Goal: Task Accomplishment & Management: Complete application form

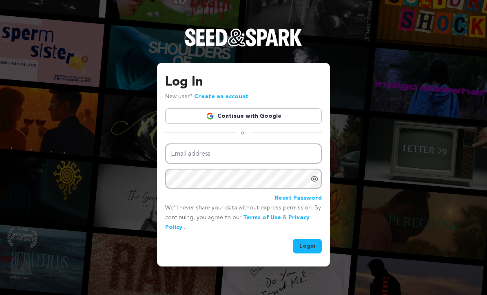
scroll to position [94, 0]
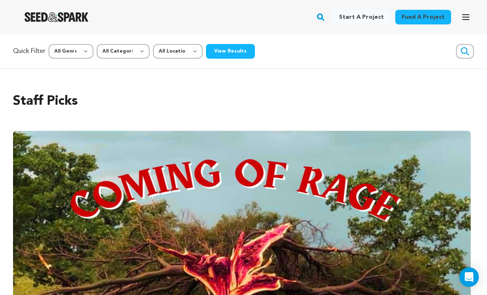
click at [466, 23] on button "Open main menu" at bounding box center [466, 17] width 16 height 16
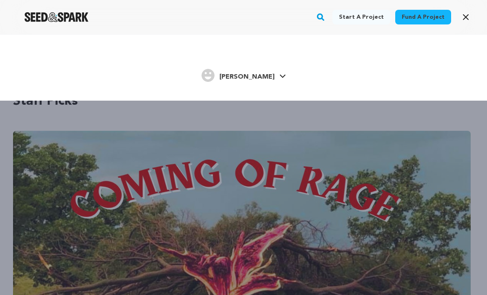
click at [260, 79] on span "[PERSON_NAME]" at bounding box center [247, 77] width 55 height 7
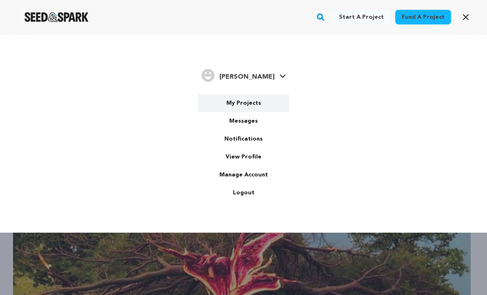
click at [250, 102] on link "My Projects" at bounding box center [243, 103] width 91 height 18
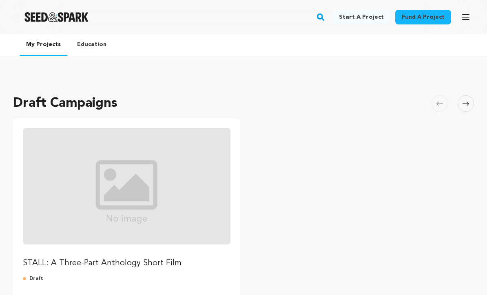
scroll to position [86, 0]
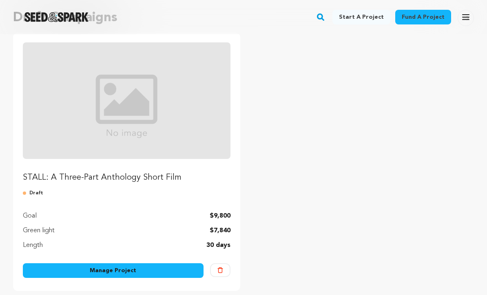
click at [184, 276] on link "Manage Project" at bounding box center [113, 271] width 181 height 15
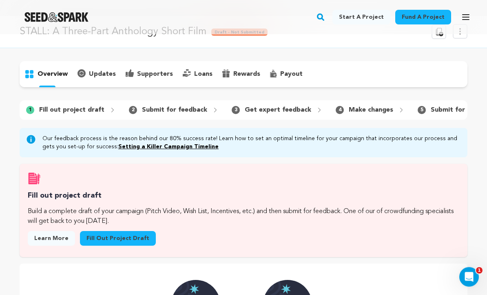
scroll to position [18, 0]
click at [128, 239] on link "Fill out project draft" at bounding box center [118, 238] width 76 height 15
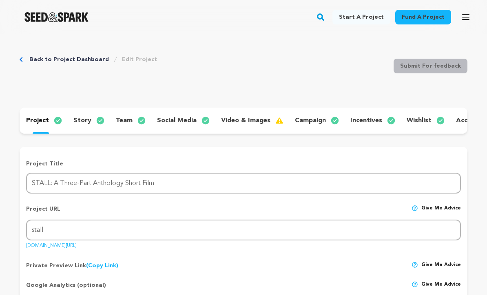
scroll to position [-2, 0]
click at [87, 120] on p "story" at bounding box center [82, 121] width 18 height 10
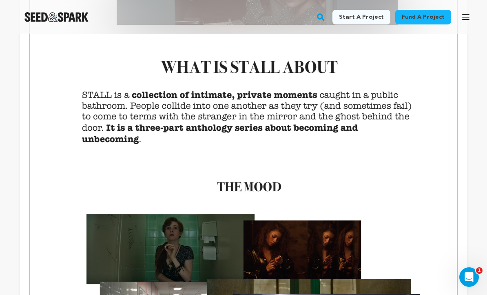
scroll to position [443, 0]
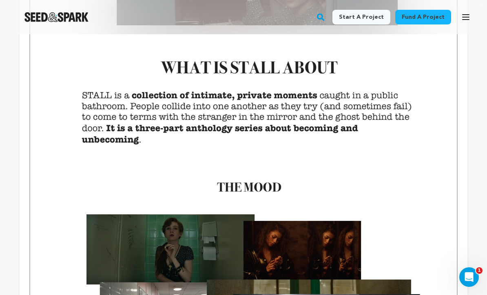
click at [259, 113] on img at bounding box center [243, 95] width 415 height 556
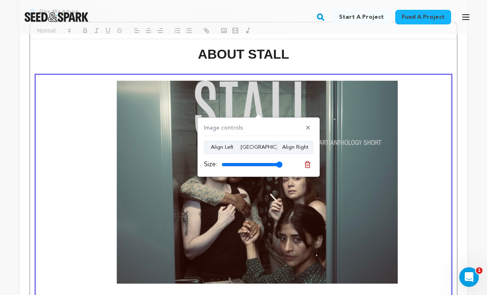
scroll to position [181, 0]
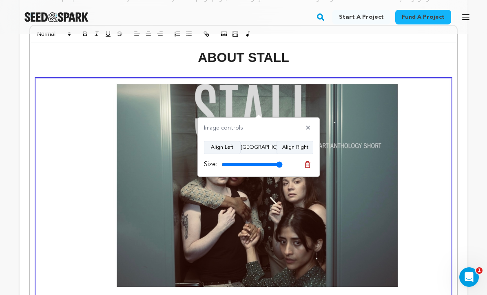
click at [444, 57] on h1 "ABOUT STALL" at bounding box center [243, 57] width 415 height 21
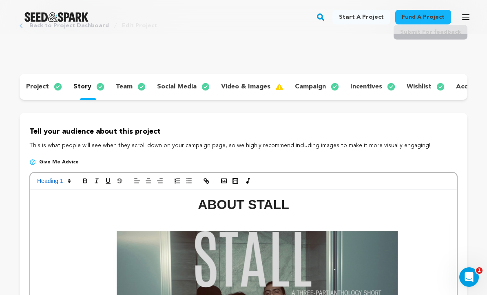
scroll to position [0, 0]
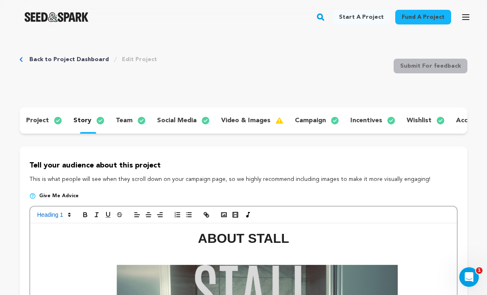
click at [174, 122] on p "social media" at bounding box center [177, 121] width 40 height 10
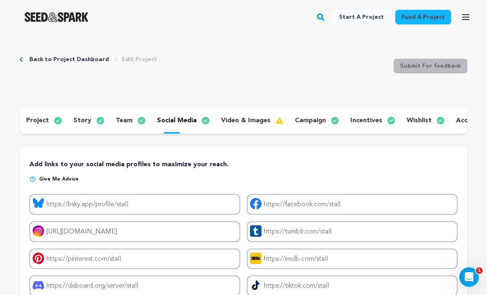
click at [130, 112] on div "project story team social media video & images campaign incentives wishlist acc…" at bounding box center [244, 121] width 448 height 26
click at [130, 118] on div "team" at bounding box center [129, 120] width 41 height 13
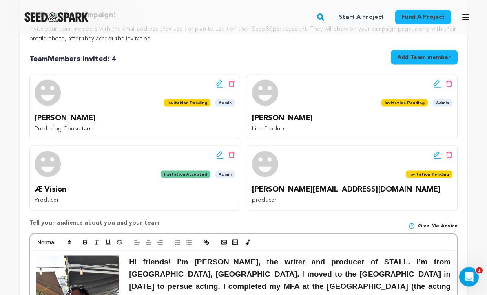
scroll to position [151, 0]
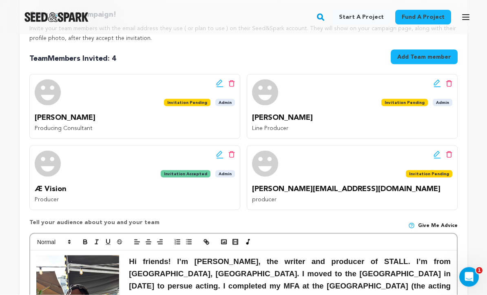
click at [450, 83] on icon at bounding box center [449, 83] width 7 height 7
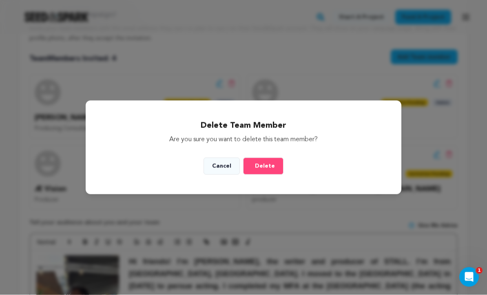
scroll to position [151, 0]
click at [269, 171] on span "Delete" at bounding box center [265, 166] width 20 height 8
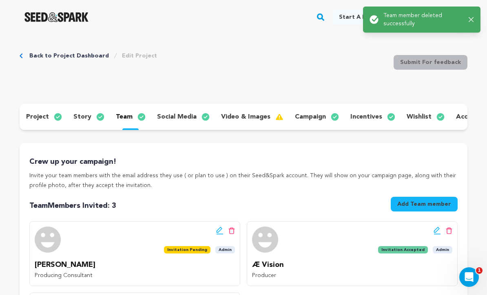
scroll to position [0, 0]
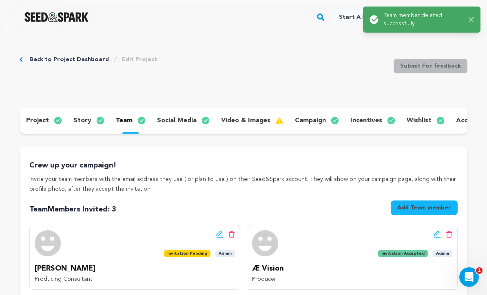
click at [234, 232] on icon at bounding box center [232, 234] width 6 height 7
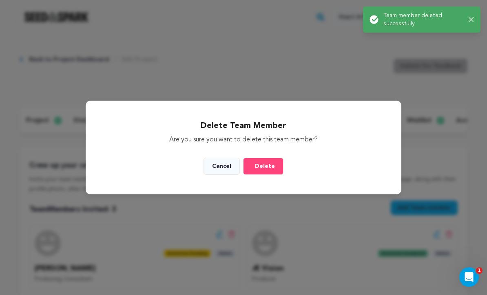
click at [270, 171] on span "Delete" at bounding box center [265, 166] width 20 height 8
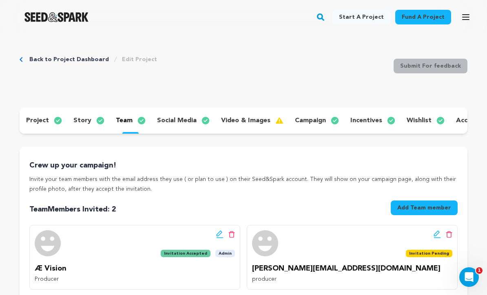
click at [246, 123] on p "video & images" at bounding box center [245, 121] width 49 height 10
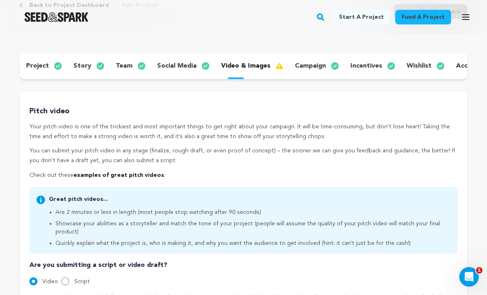
scroll to position [39, 0]
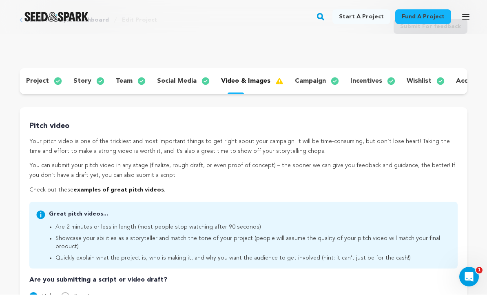
click at [311, 84] on p "campaign" at bounding box center [310, 82] width 31 height 10
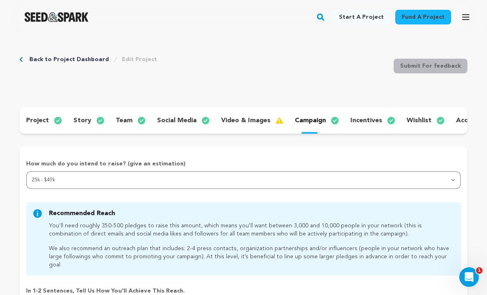
click at [370, 116] on p "incentives" at bounding box center [367, 121] width 32 height 10
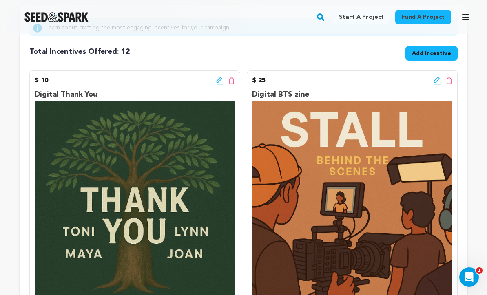
scroll to position [140, 0]
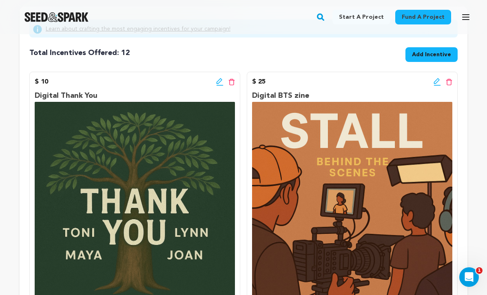
click at [222, 84] on icon at bounding box center [219, 82] width 7 height 8
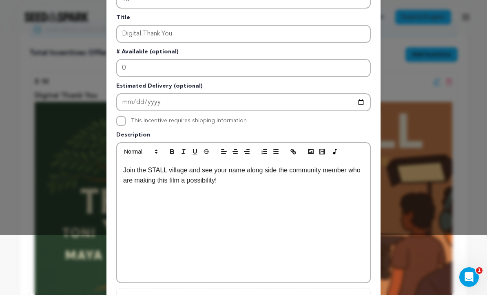
scroll to position [73, 0]
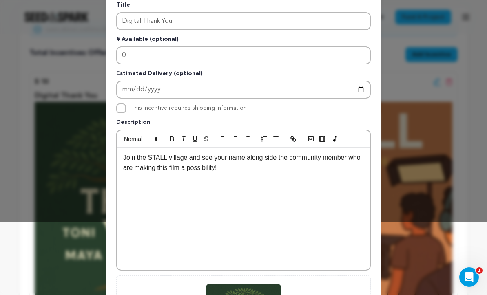
click at [349, 158] on p "Join the STALL village and see your name along side the community member who ar…" at bounding box center [243, 163] width 241 height 21
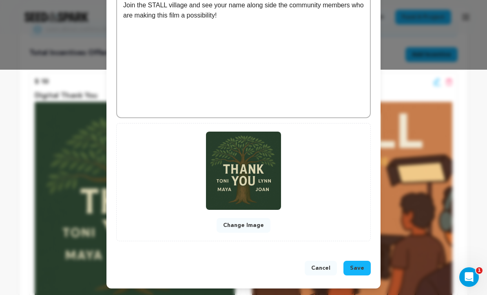
scroll to position [226, 0]
click at [360, 265] on span "Save" at bounding box center [357, 268] width 14 height 8
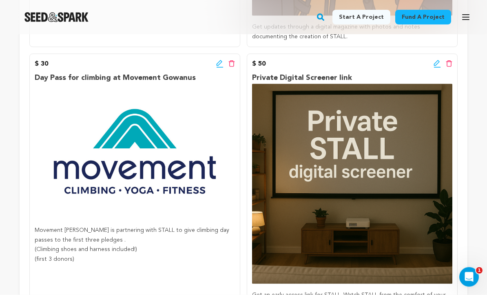
scroll to position [528, 0]
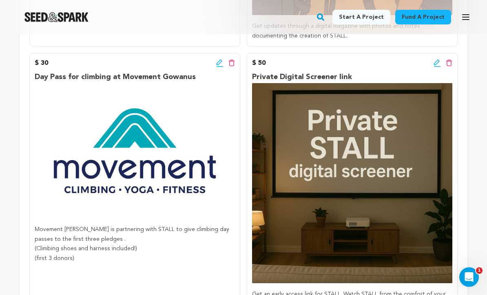
click at [220, 61] on icon at bounding box center [219, 63] width 7 height 8
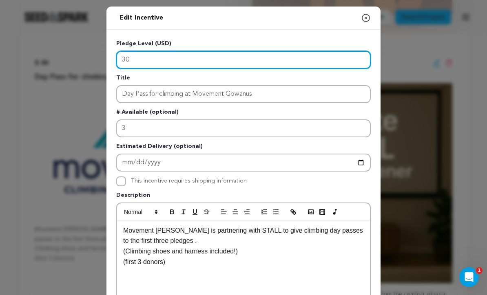
click at [187, 61] on input "30" at bounding box center [243, 60] width 255 height 18
type input "3"
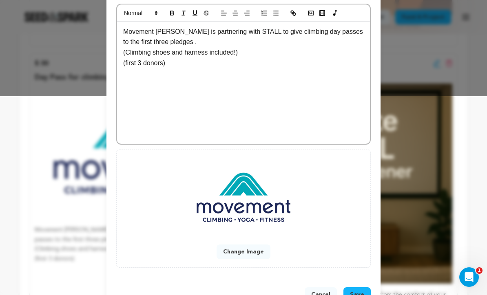
type input "50"
click at [360, 288] on button "Save" at bounding box center [357, 295] width 27 height 15
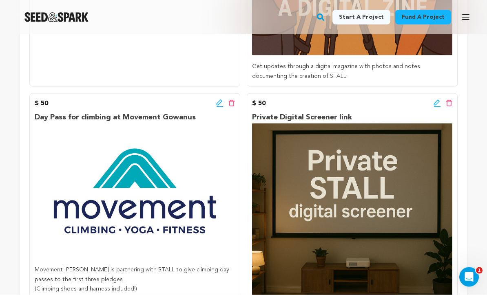
scroll to position [487, 0]
click at [437, 103] on icon at bounding box center [437, 104] width 7 height 8
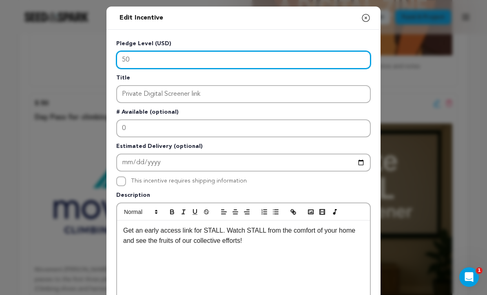
click at [176, 64] on input "50" at bounding box center [243, 60] width 255 height 18
type input "5"
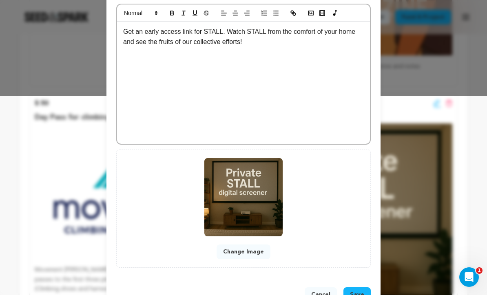
type input "30"
click at [360, 288] on button "Save" at bounding box center [357, 295] width 27 height 15
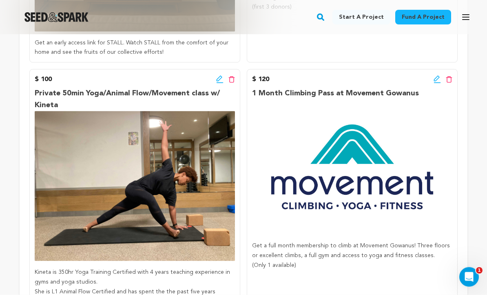
scroll to position [780, 0]
click at [439, 77] on icon at bounding box center [437, 79] width 7 height 8
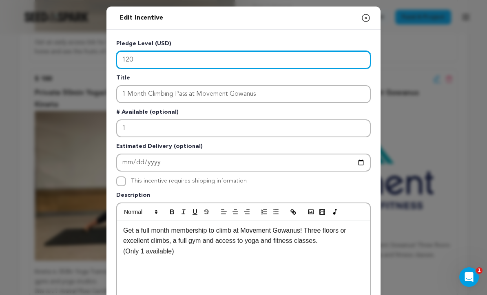
click at [155, 62] on input "120" at bounding box center [243, 60] width 255 height 18
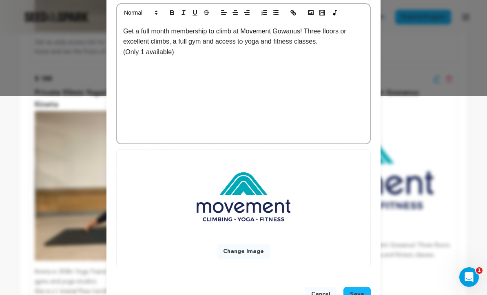
scroll to position [199, 0]
type input "150"
click at [357, 290] on button "Save" at bounding box center [357, 295] width 27 height 15
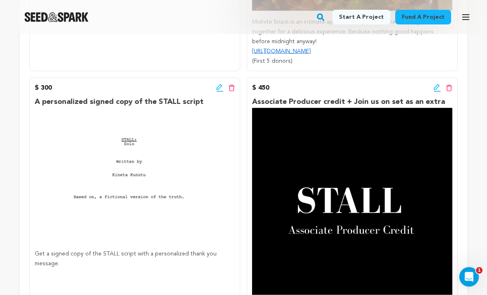
scroll to position [1344, 0]
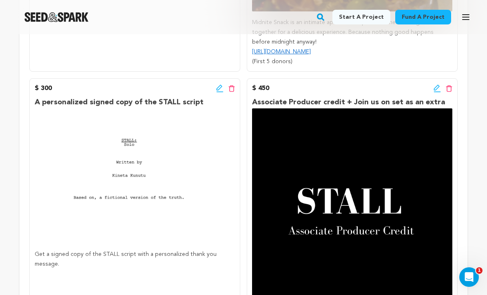
click at [436, 84] on icon at bounding box center [437, 88] width 7 height 8
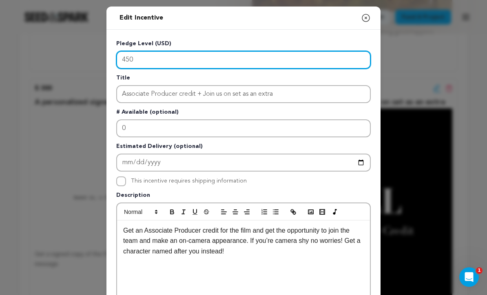
click at [144, 68] on input "450" at bounding box center [243, 60] width 255 height 18
type input "4"
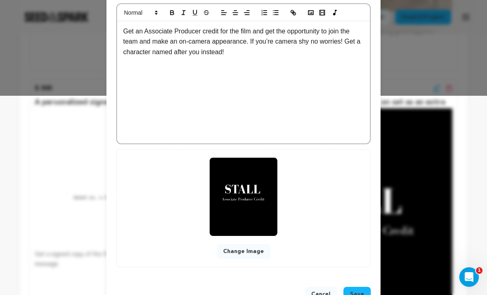
scroll to position [199, 0]
type input "500"
click at [360, 286] on div "Cancel Save" at bounding box center [244, 297] width 274 height 38
click at [362, 293] on span "Save" at bounding box center [357, 295] width 14 height 8
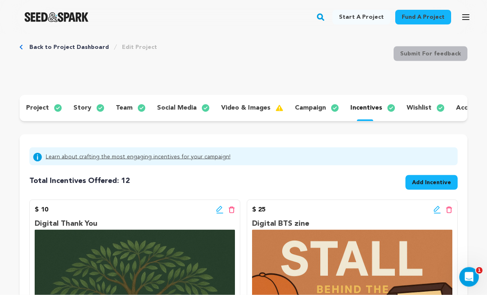
scroll to position [13, 0]
click at [50, 107] on div "project" at bounding box center [43, 108] width 47 height 13
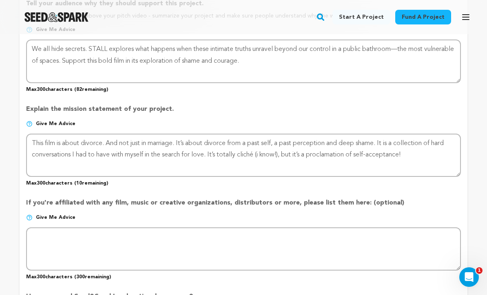
scroll to position [602, 0]
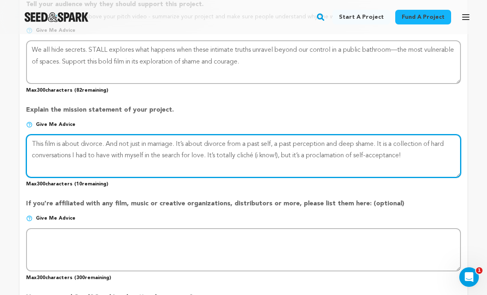
click at [193, 142] on textarea at bounding box center [243, 156] width 435 height 43
click at [377, 144] on textarea at bounding box center [243, 156] width 435 height 43
click at [432, 143] on textarea at bounding box center [243, 156] width 435 height 43
click at [431, 144] on textarea at bounding box center [243, 156] width 435 height 43
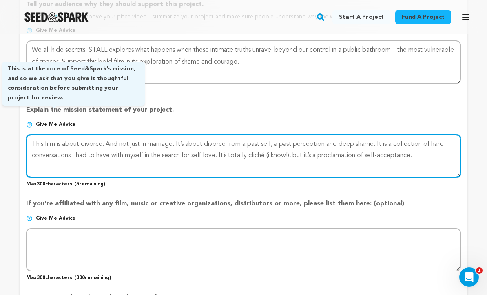
type textarea "This film is about divorce. And not just in marriage. It’s about divorce from a…"
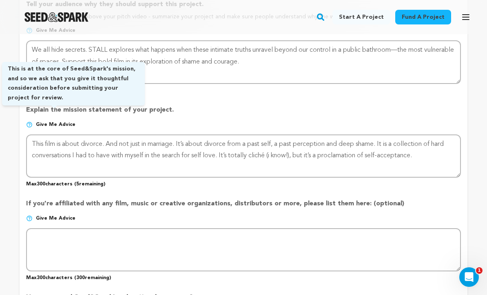
click at [63, 122] on span "Give me advice" at bounding box center [56, 125] width 40 height 7
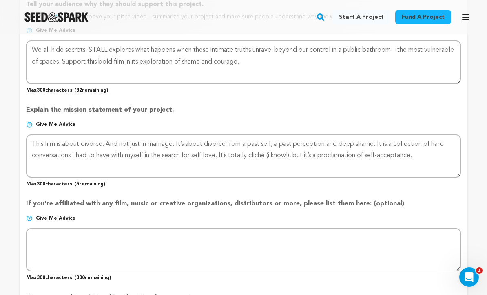
click at [156, 178] on p "Max 300 characters ( 5 remaining)" at bounding box center [243, 183] width 435 height 10
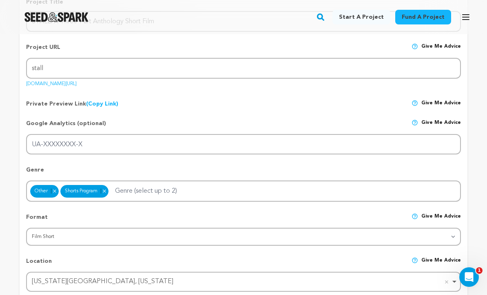
scroll to position [0, 0]
